Goal: Find specific page/section: Find specific page/section

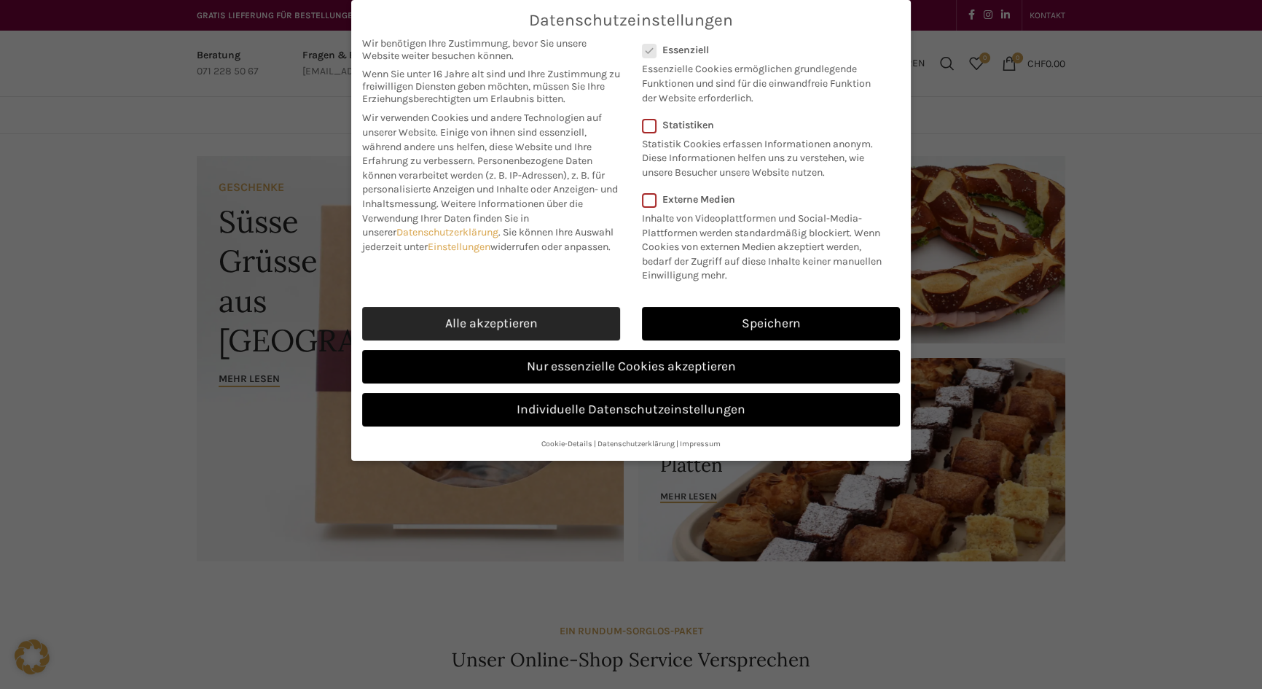
click at [545, 340] on link "Alle akzeptieren" at bounding box center [491, 324] width 258 height 34
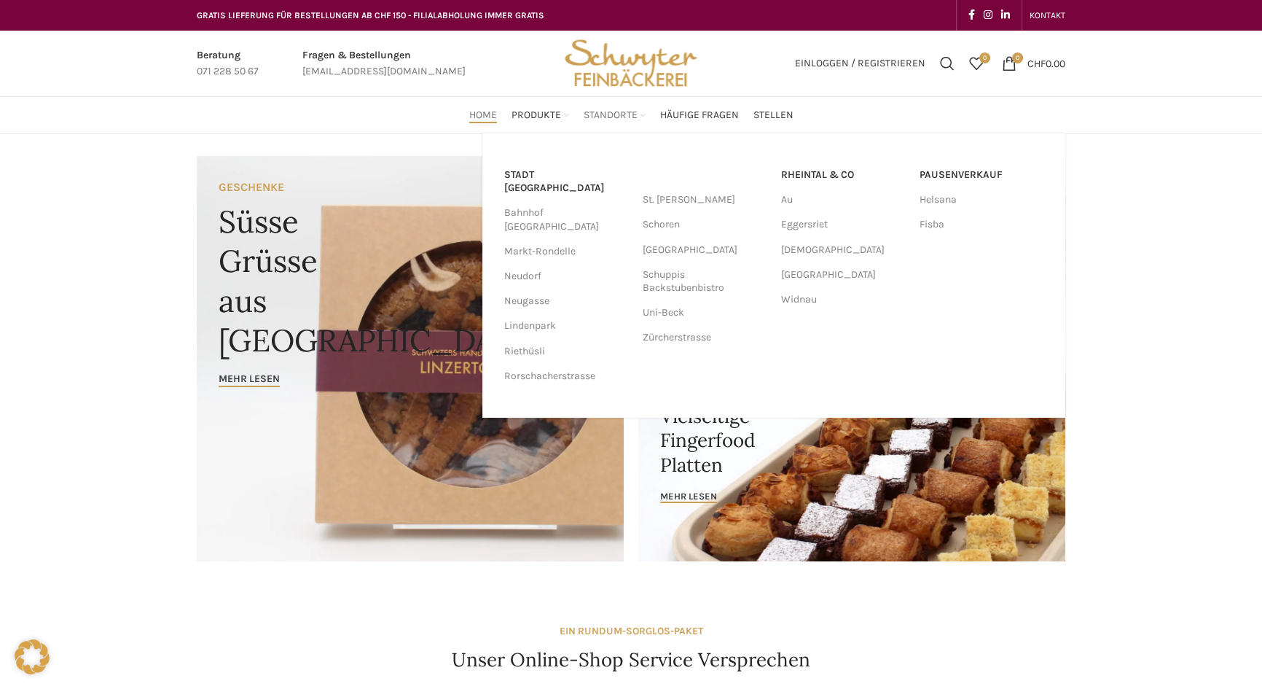
click at [612, 112] on span "Standorte" at bounding box center [611, 116] width 54 height 14
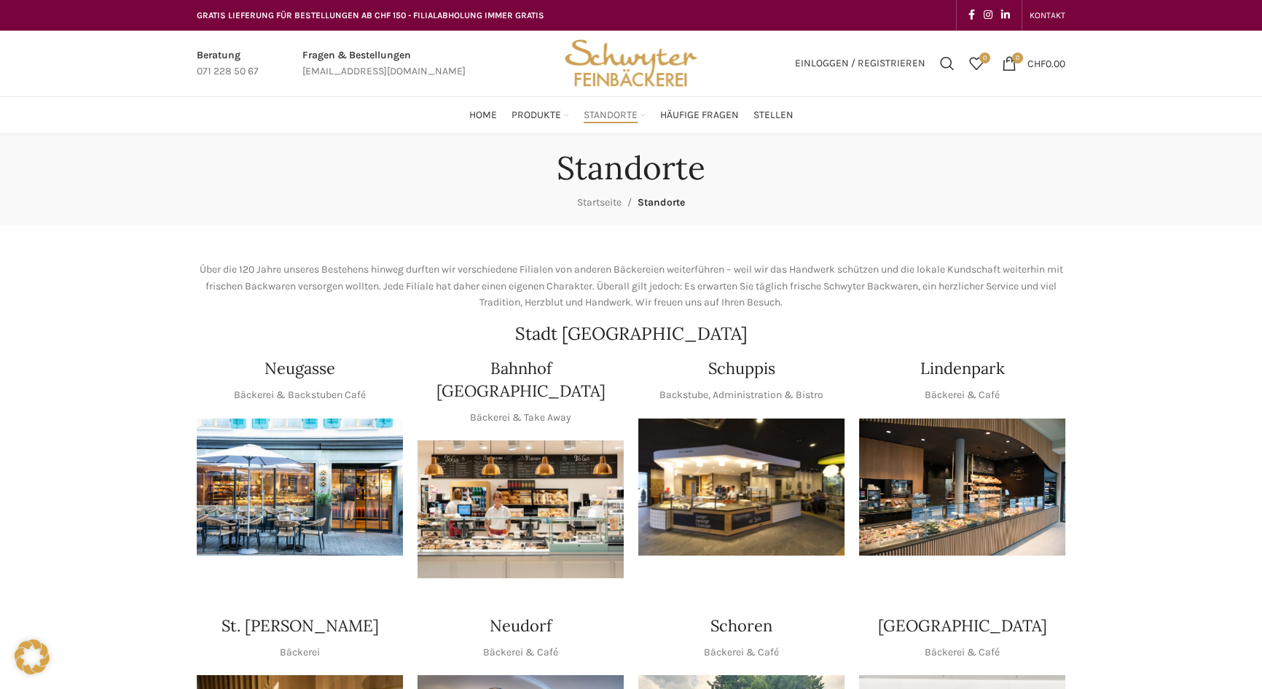
click at [754, 464] on img "1 / 1" at bounding box center [742, 487] width 206 height 138
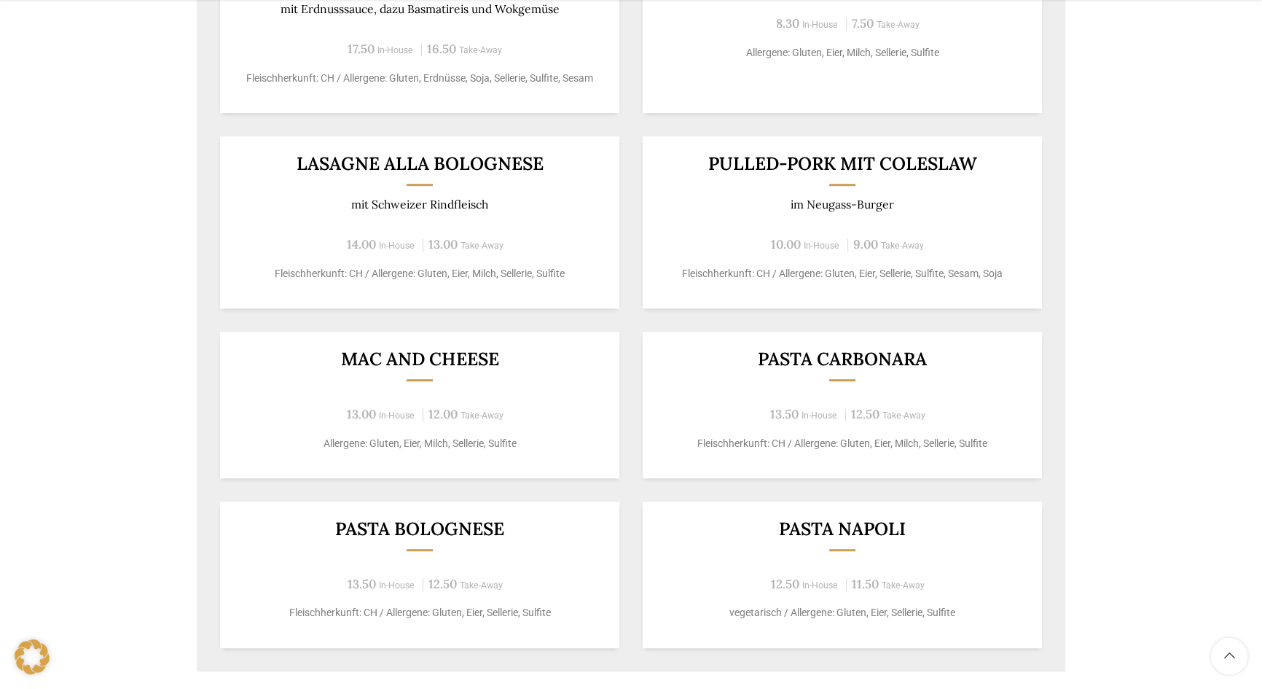
scroll to position [993, 0]
